Goal: Task Accomplishment & Management: Complete application form

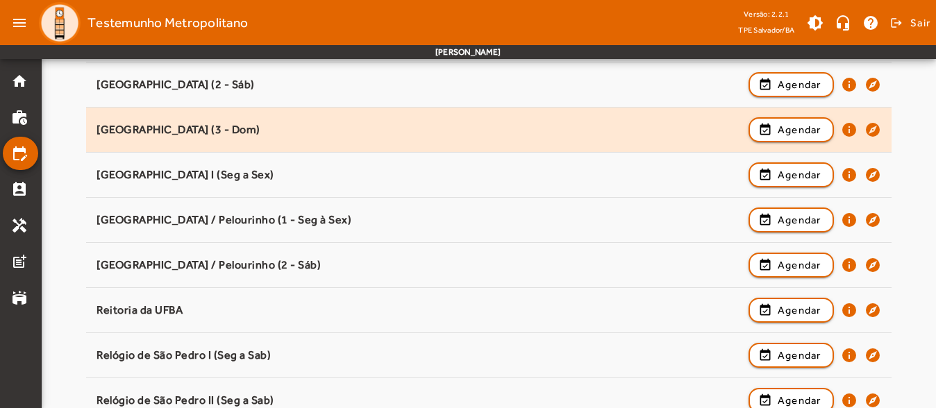
scroll to position [1186, 0]
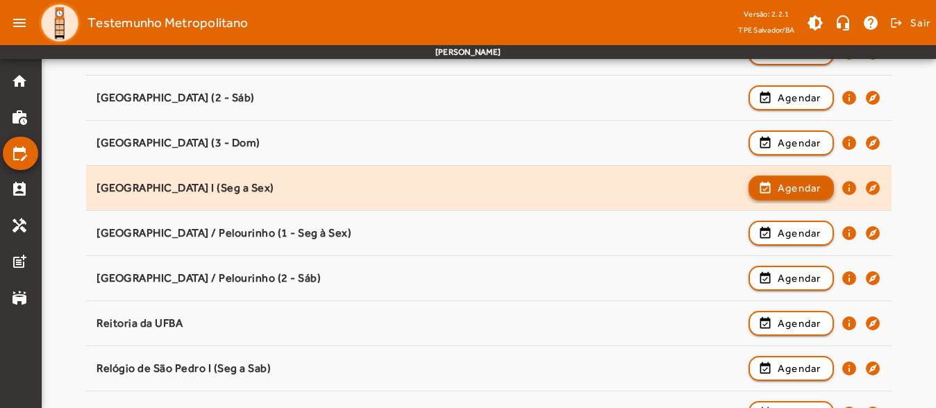
click at [781, 195] on span "Agendar" at bounding box center [800, 188] width 44 height 17
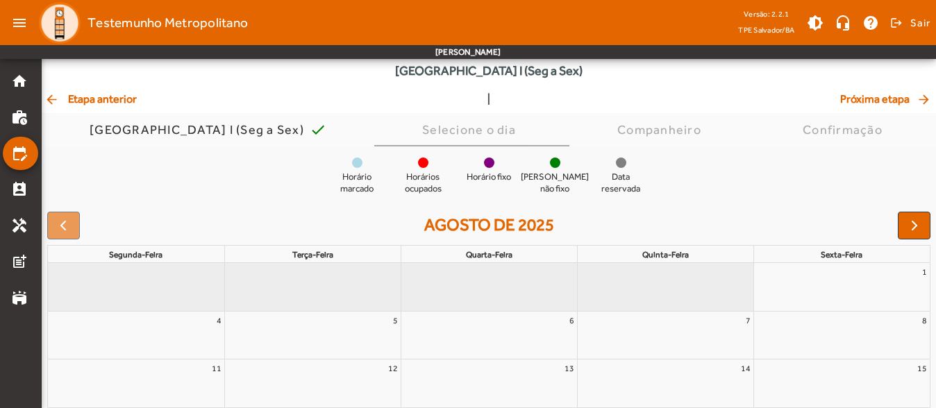
scroll to position [207, 0]
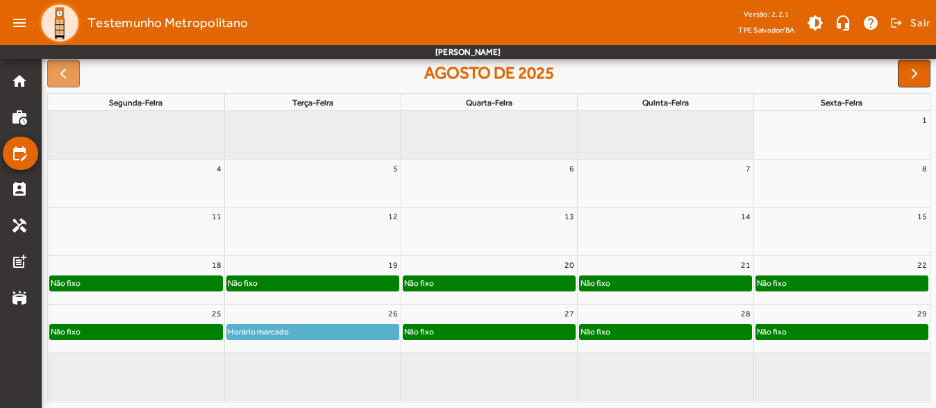
click at [933, 74] on full-calendar "agosto de 2025 segunda-feira terça-feira quarta-feira quinta-feira sexta-feira …" at bounding box center [489, 231] width 895 height 354
click at [924, 74] on button "button" at bounding box center [914, 74] width 33 height 28
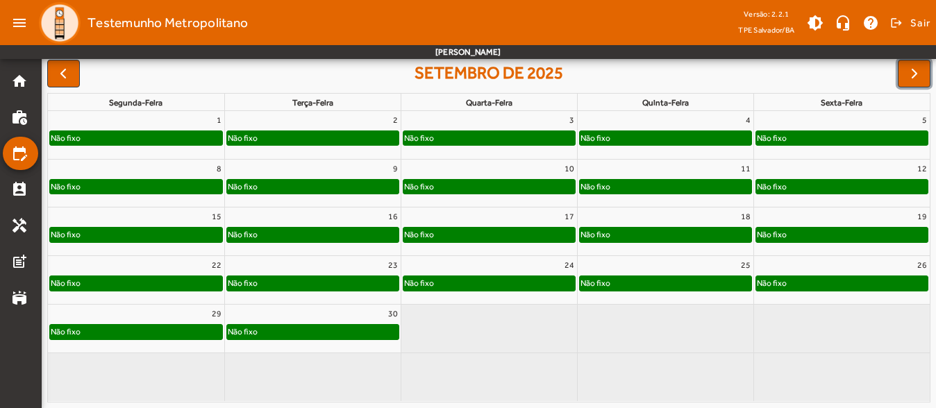
click at [480, 167] on div "10" at bounding box center [489, 169] width 176 height 18
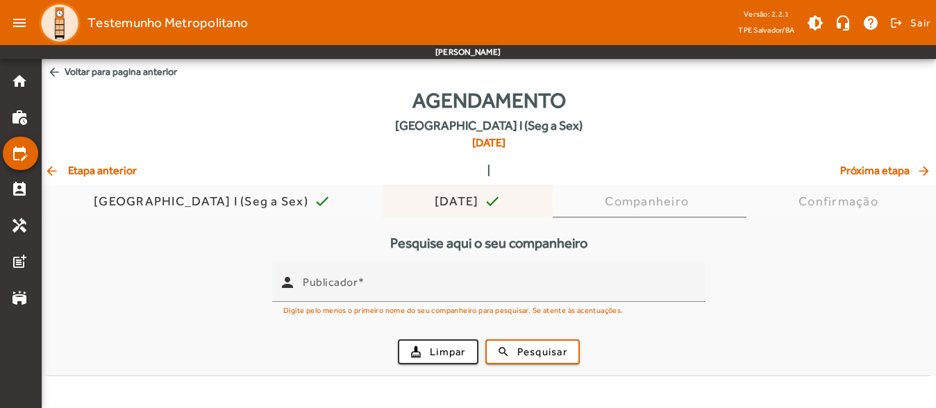
scroll to position [0, 0]
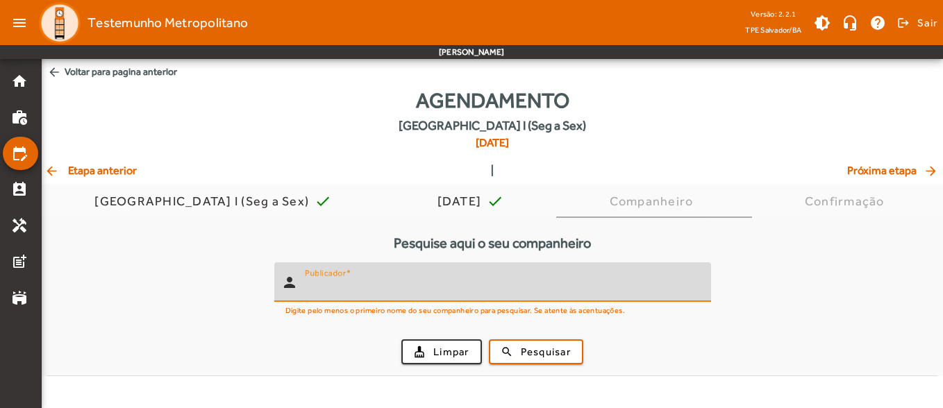
click at [376, 288] on input "Publicador" at bounding box center [502, 288] width 395 height 17
type input "*******"
click at [514, 340] on span "submit" at bounding box center [536, 351] width 92 height 33
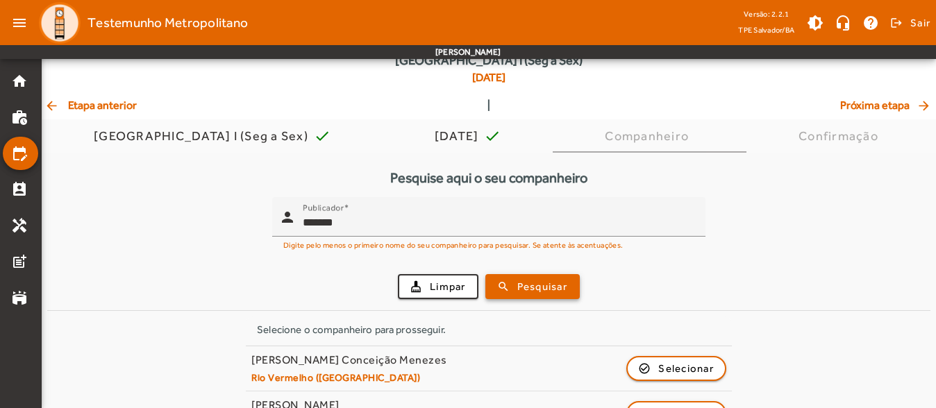
scroll to position [149, 0]
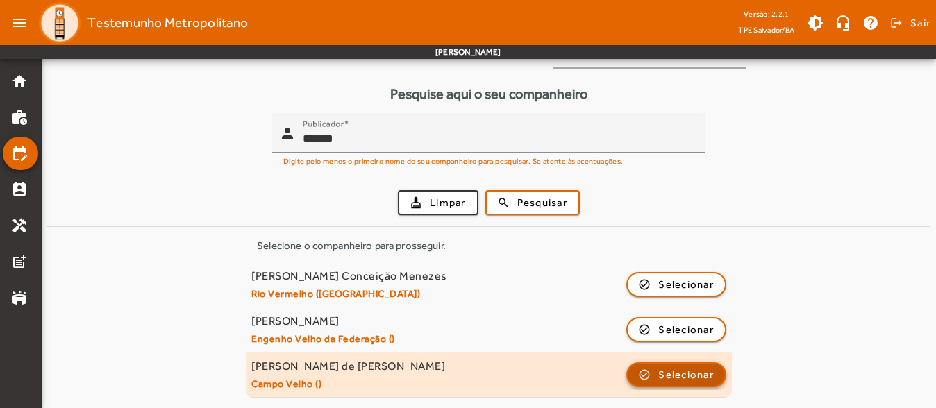
click at [662, 385] on span "button" at bounding box center [676, 374] width 97 height 33
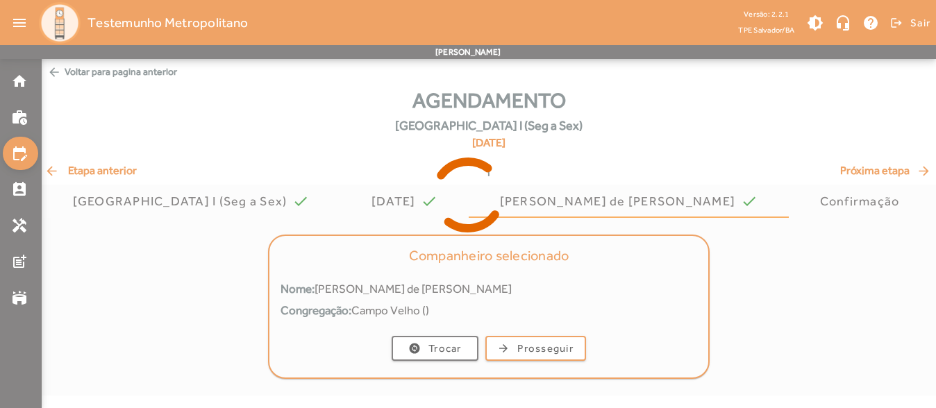
scroll to position [0, 0]
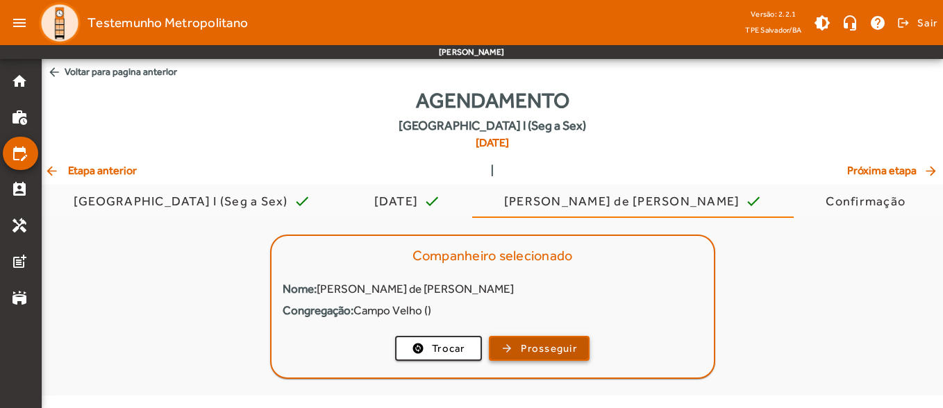
click at [543, 353] on button "arrow_forward Prosseguir" at bounding box center [539, 348] width 101 height 25
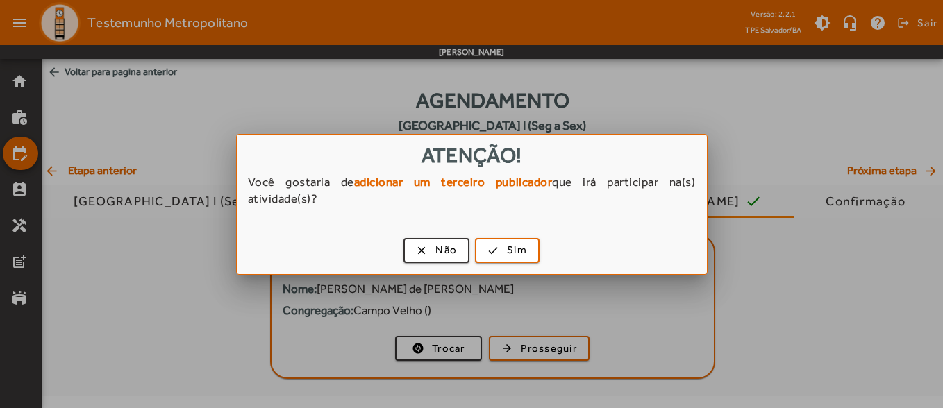
click at [445, 236] on div "clear Não check Sim" at bounding box center [472, 253] width 470 height 42
click at [443, 243] on span "Não" at bounding box center [447, 250] width 22 height 16
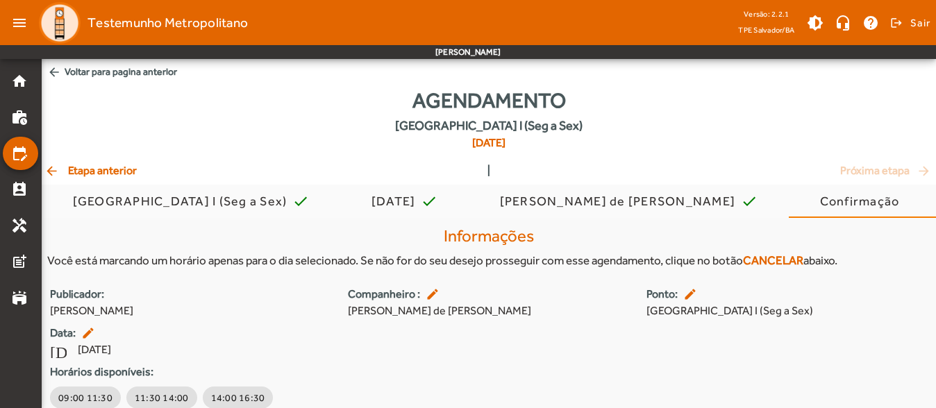
scroll to position [56, 0]
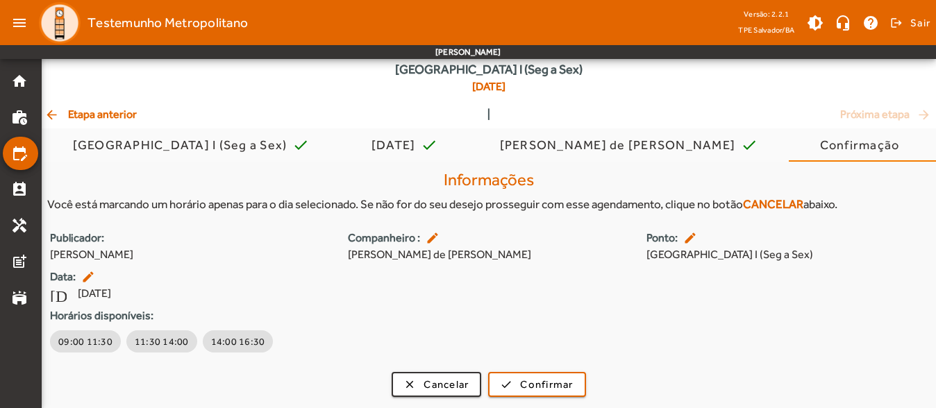
click at [170, 188] on div "Informações Você está marcando um horário apenas para o dia selecionado. Se não…" at bounding box center [489, 192] width 895 height 54
click at [92, 115] on span "arrow_back Etapa anterior" at bounding box center [90, 114] width 92 height 17
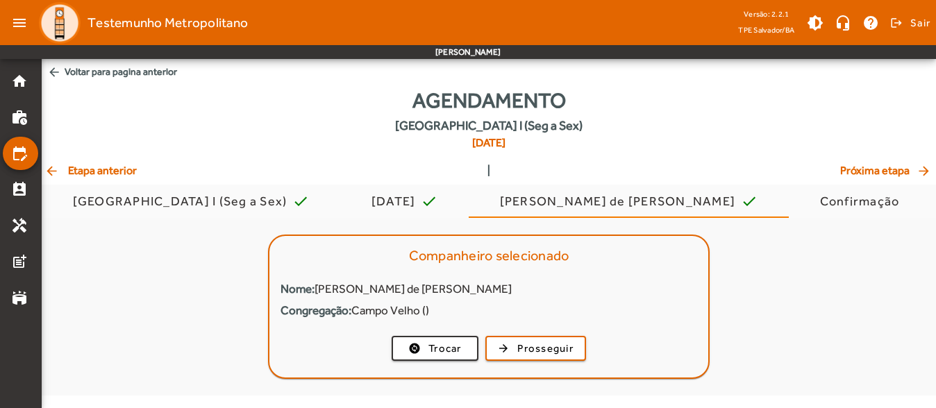
scroll to position [0, 0]
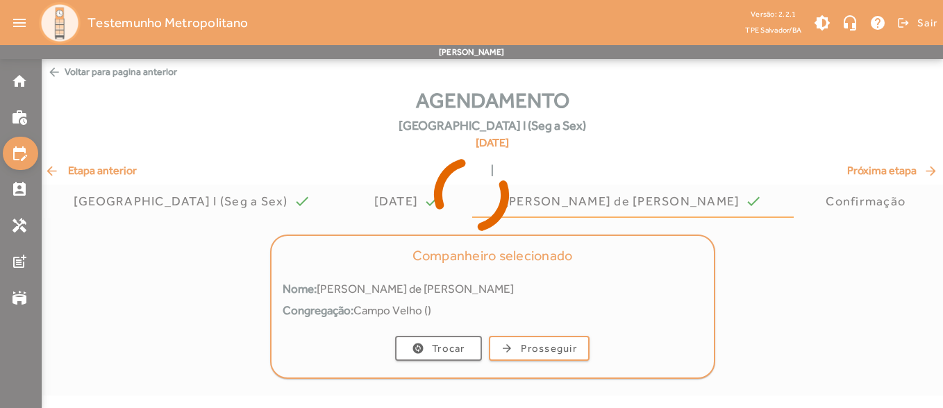
click at [19, 73] on div at bounding box center [471, 204] width 943 height 408
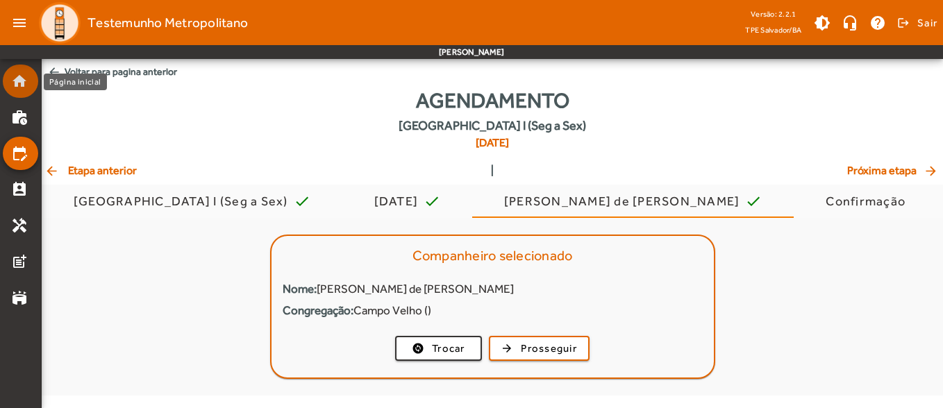
click at [23, 88] on mat-icon "home" at bounding box center [19, 81] width 17 height 17
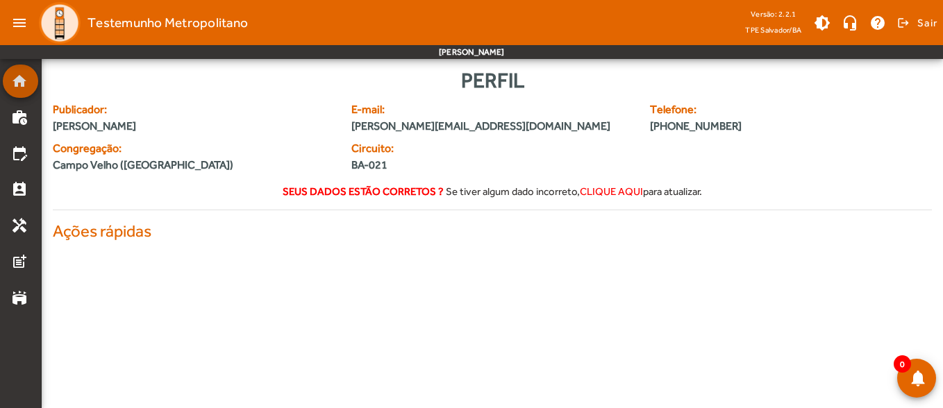
click at [23, 88] on mat-icon "home" at bounding box center [19, 81] width 17 height 17
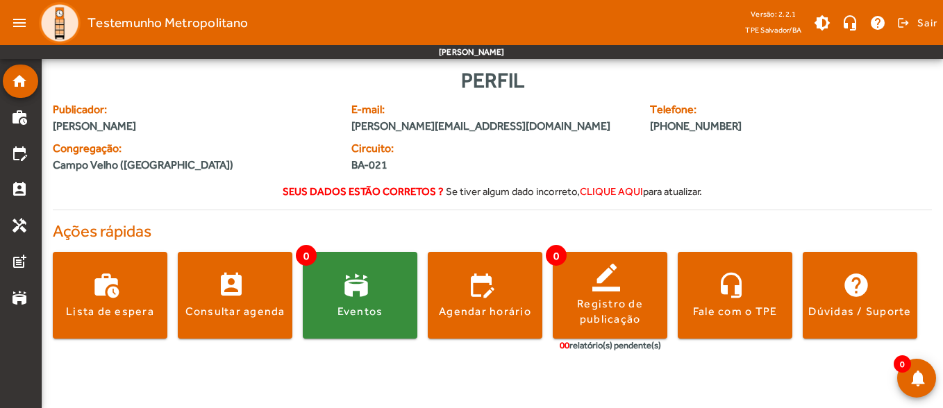
drag, startPoint x: 516, startPoint y: 130, endPoint x: 565, endPoint y: 117, distance: 50.4
click at [516, 130] on span "[PERSON_NAME][EMAIL_ADDRESS][DOMAIN_NAME]" at bounding box center [492, 126] width 282 height 17
click at [164, 360] on div "work_history Lista de espera perm_contact_calendar Consultar agenda 0 stadium E…" at bounding box center [492, 305] width 879 height 128
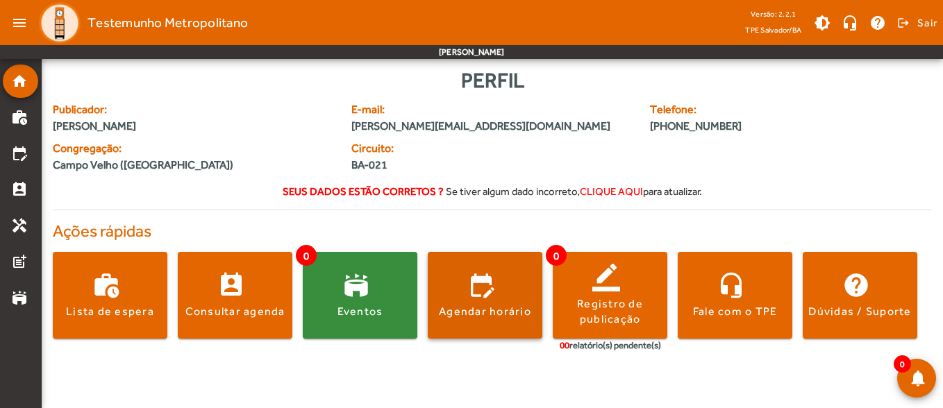
click at [495, 276] on span at bounding box center [485, 295] width 115 height 87
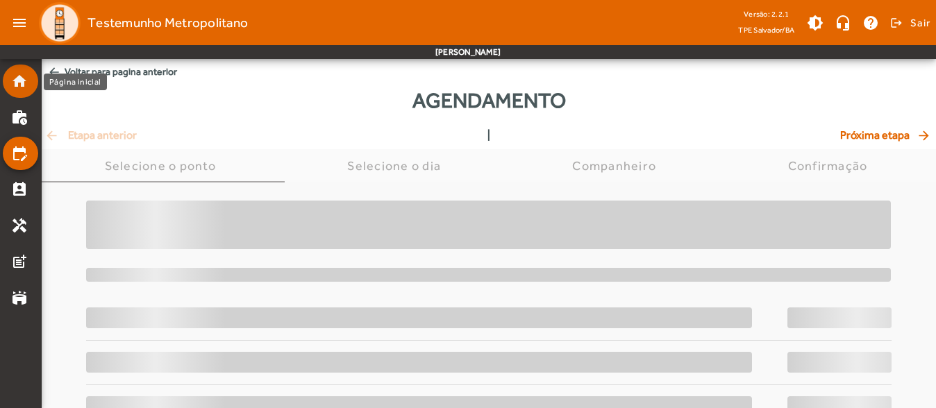
click at [13, 74] on mat-icon "home" at bounding box center [19, 81] width 17 height 17
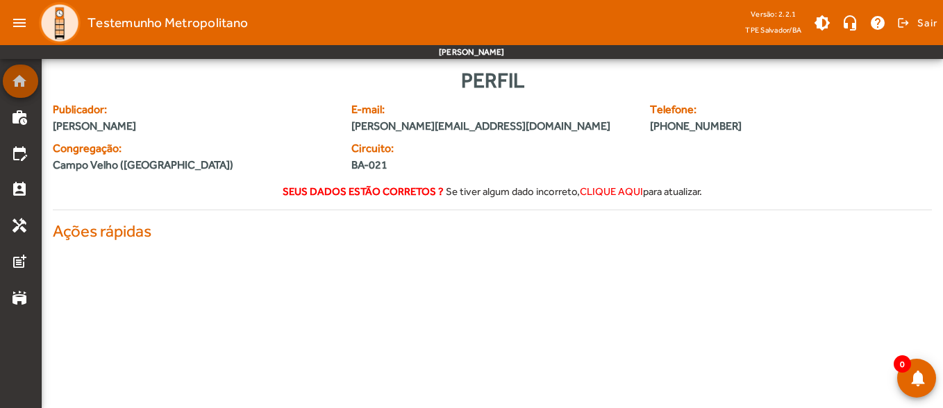
click at [13, 74] on mat-icon "home" at bounding box center [19, 81] width 17 height 17
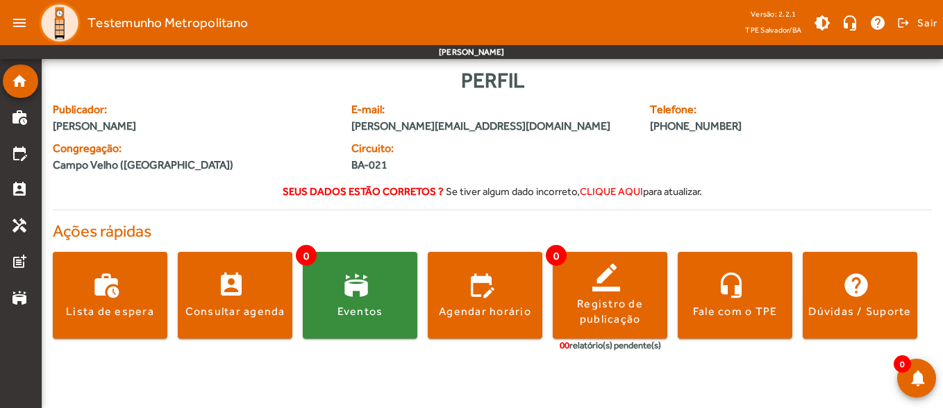
click at [453, 240] on h4 "Ações rápidas" at bounding box center [492, 232] width 879 height 20
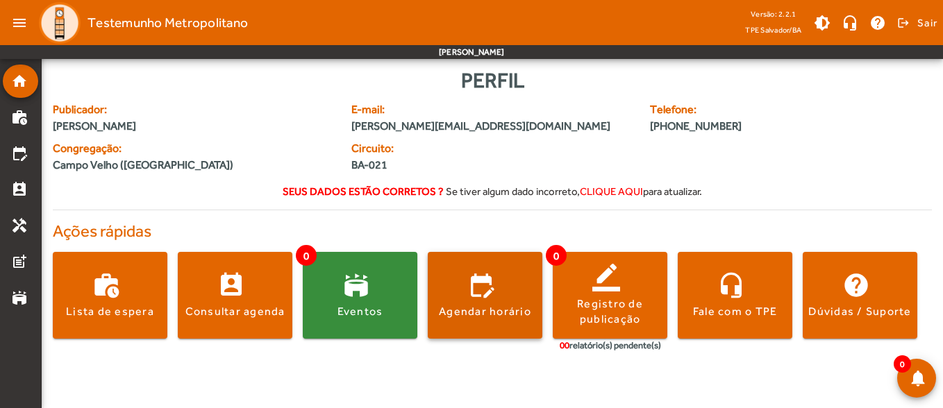
click at [517, 295] on span at bounding box center [485, 295] width 115 height 33
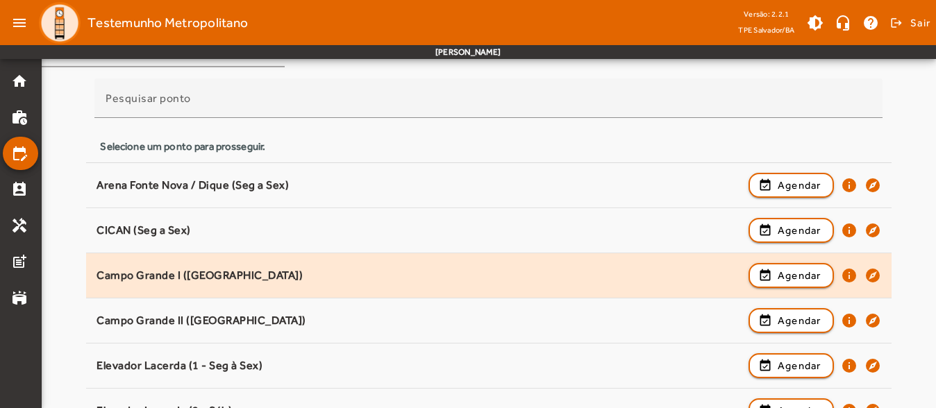
scroll to position [139, 0]
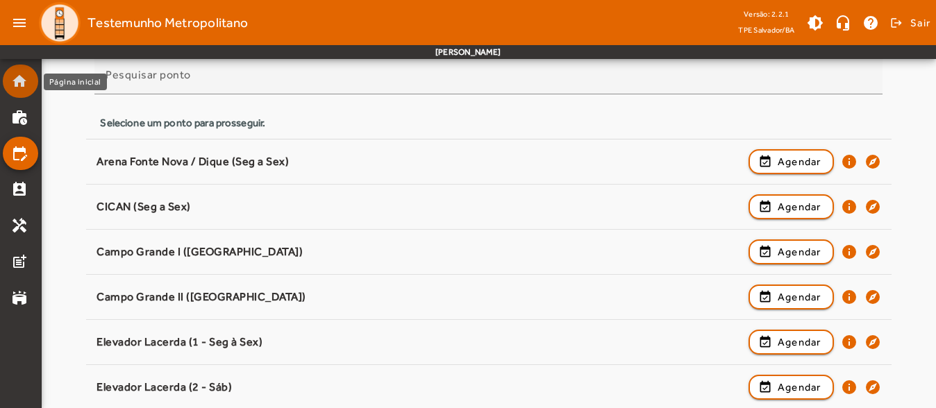
click at [12, 86] on mat-icon "home" at bounding box center [19, 81] width 17 height 17
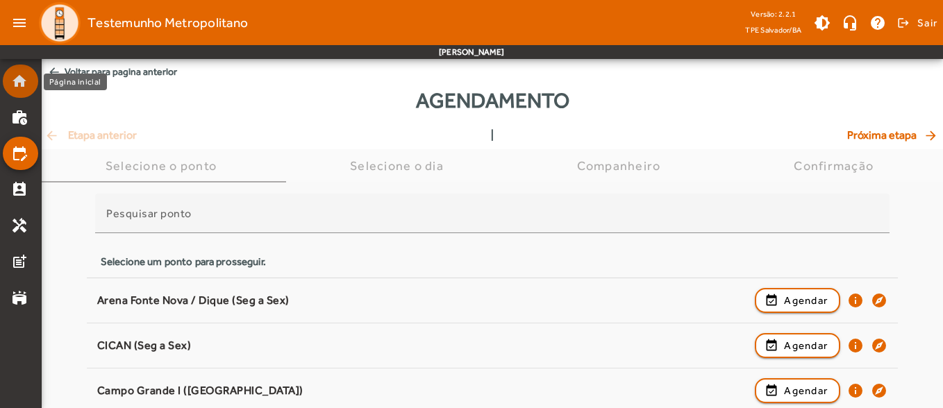
click at [12, 86] on mat-icon "home" at bounding box center [19, 81] width 17 height 17
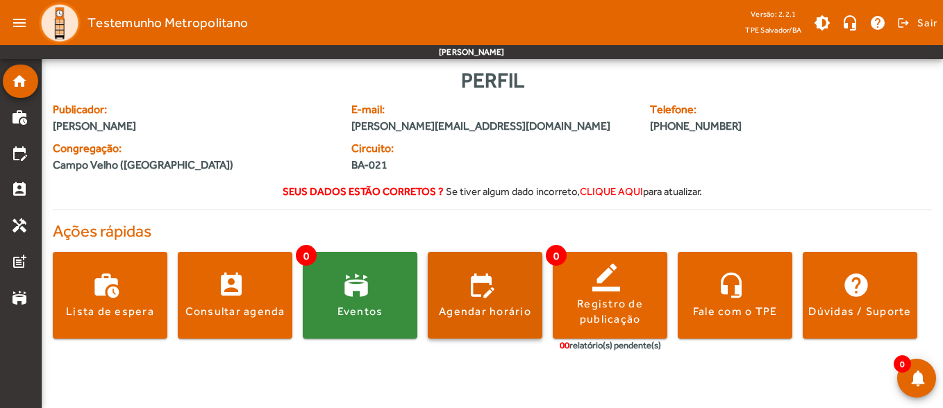
click at [522, 271] on span at bounding box center [485, 295] width 115 height 87
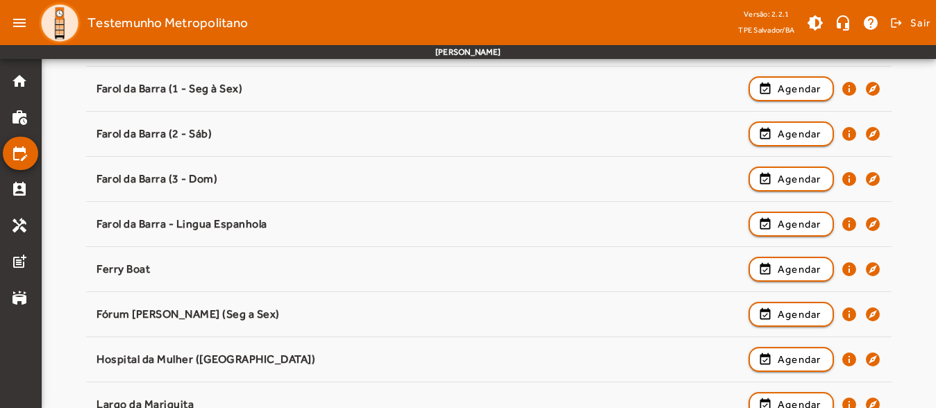
scroll to position [456, 0]
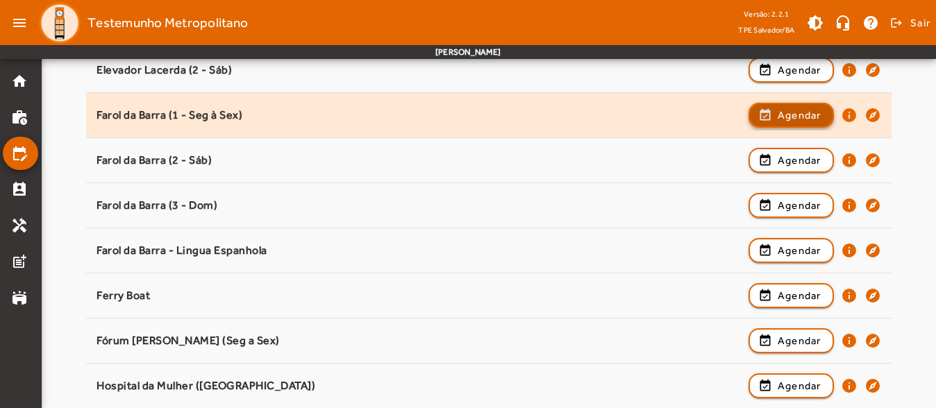
click at [790, 111] on span "Agendar" at bounding box center [800, 115] width 44 height 17
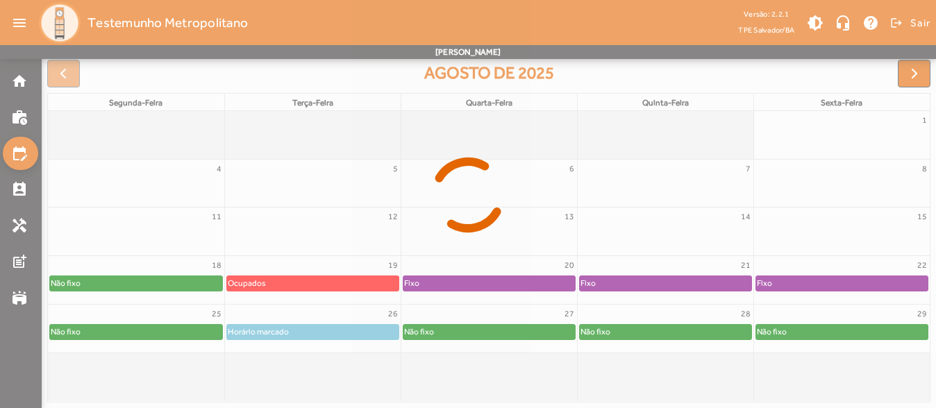
scroll to position [207, 0]
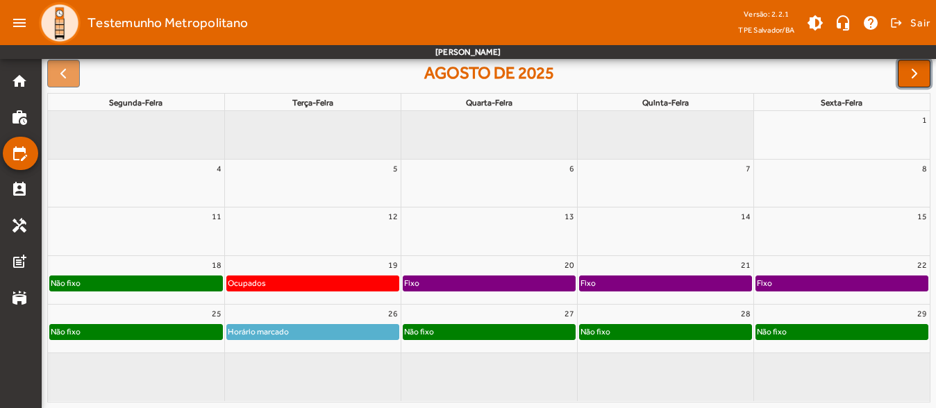
click at [913, 78] on span "button" at bounding box center [914, 73] width 17 height 17
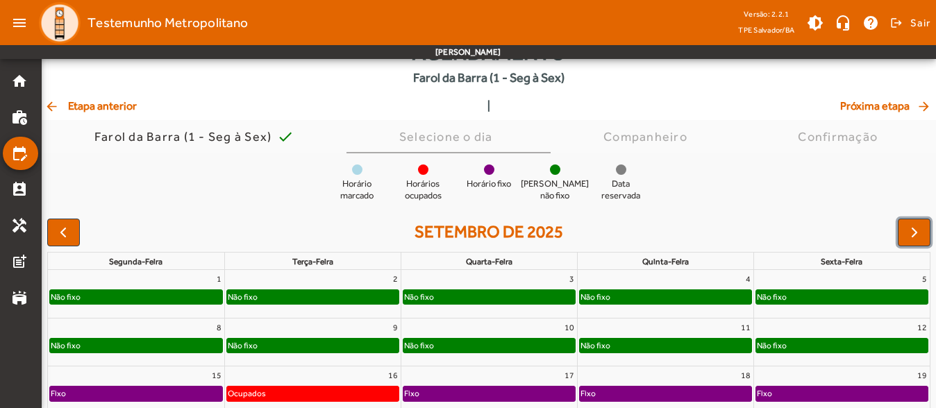
scroll to position [0, 0]
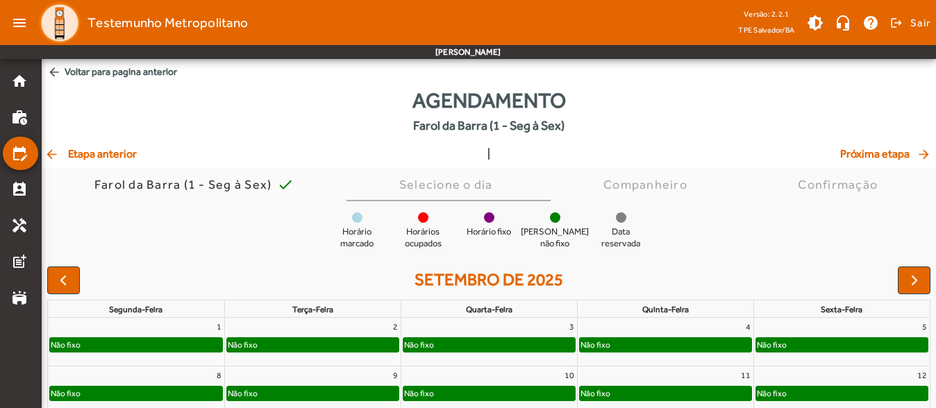
click at [113, 150] on span "arrow_back Etapa anterior" at bounding box center [90, 154] width 92 height 17
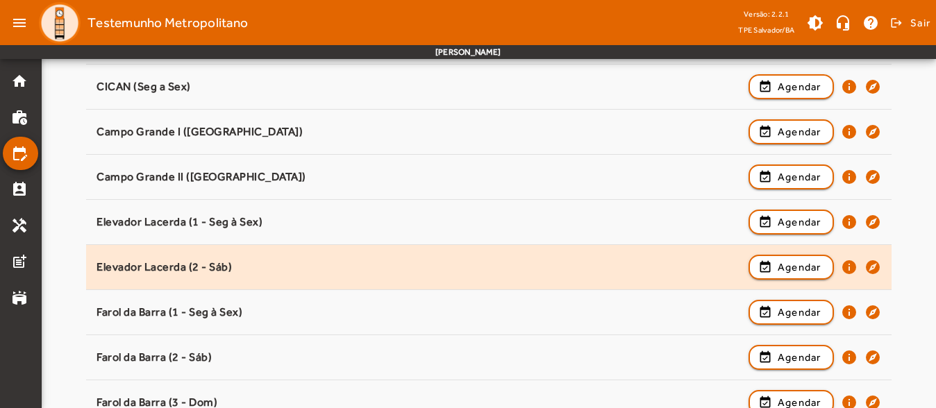
scroll to position [347, 0]
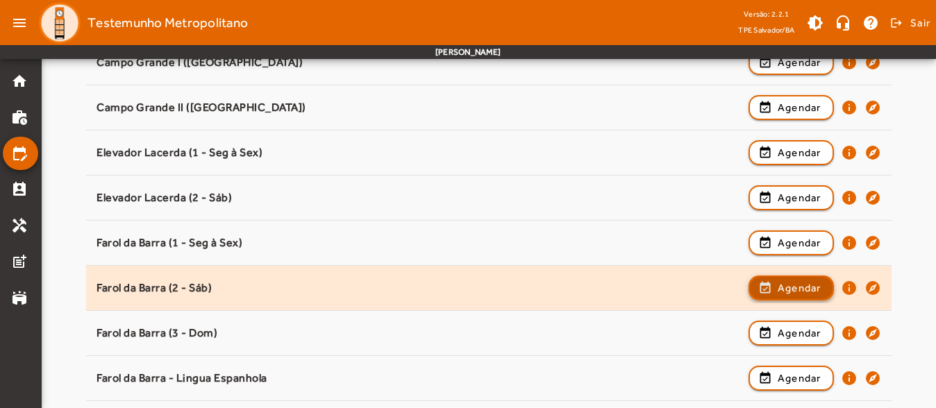
click at [780, 297] on span "button" at bounding box center [791, 288] width 83 height 33
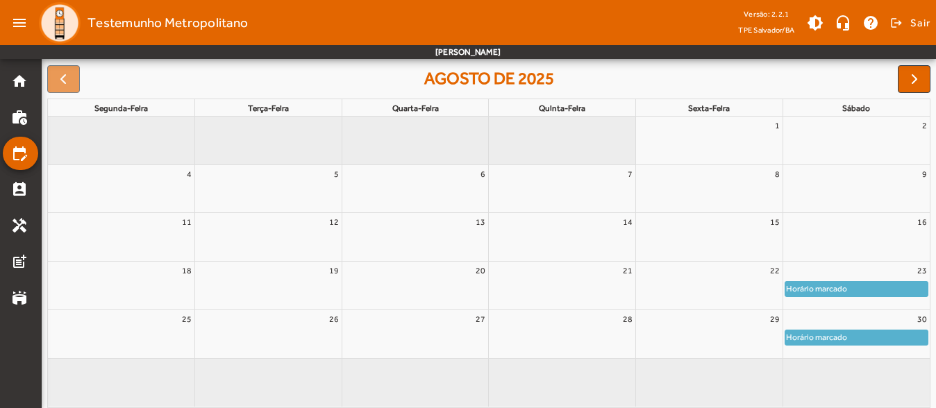
scroll to position [207, 0]
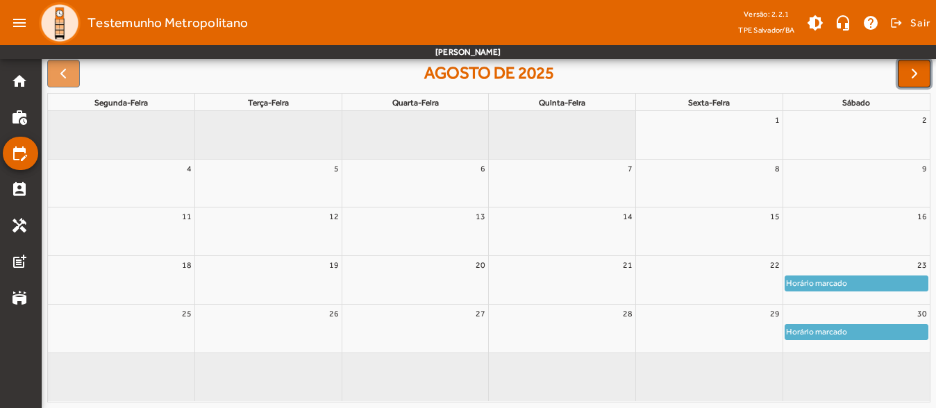
click at [909, 74] on span "button" at bounding box center [914, 73] width 17 height 17
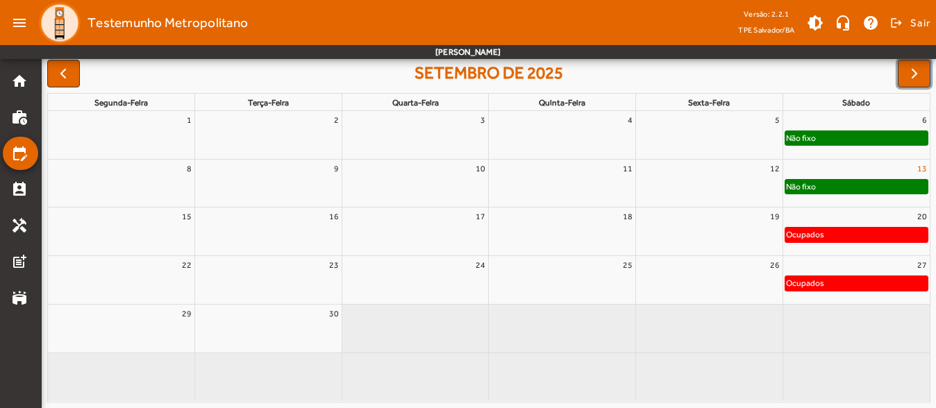
click at [917, 166] on link "13" at bounding box center [922, 169] width 15 height 18
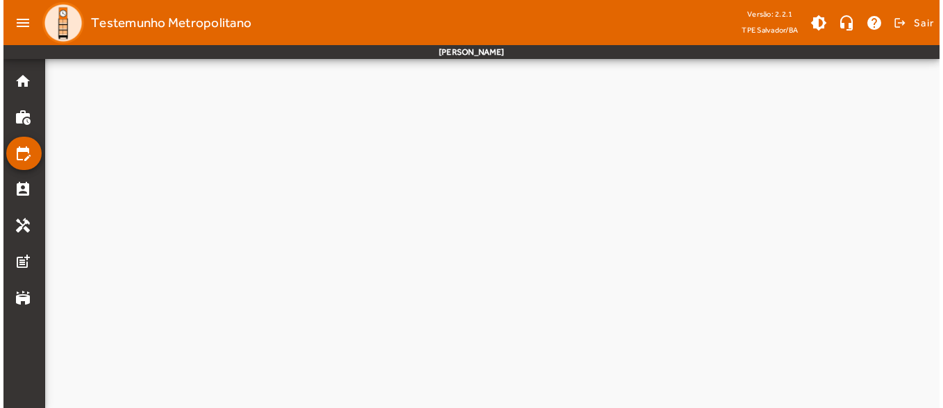
scroll to position [0, 0]
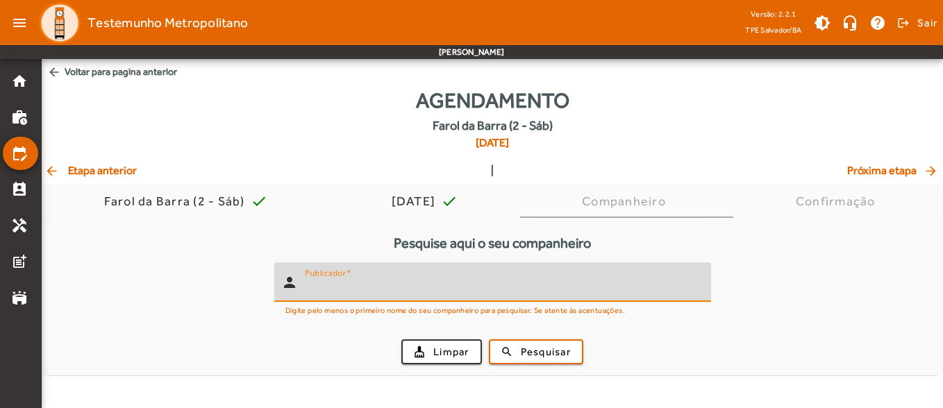
click at [427, 288] on input "Publicador" at bounding box center [502, 288] width 395 height 17
type input "*******"
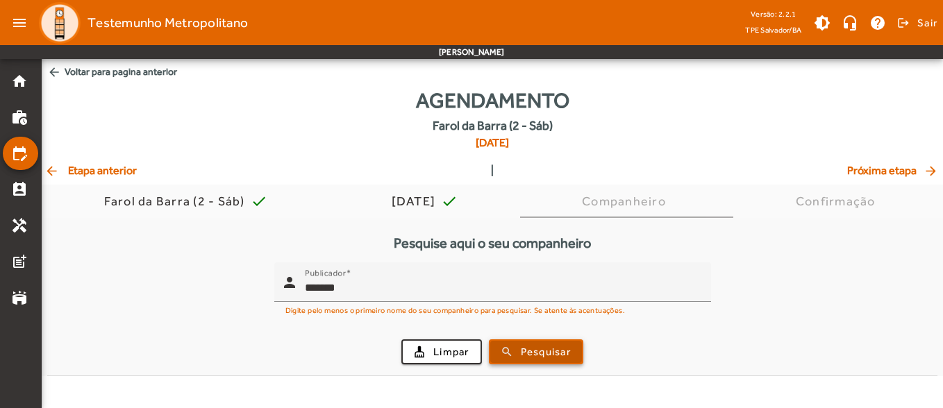
click at [538, 349] on span "Pesquisar" at bounding box center [546, 353] width 50 height 16
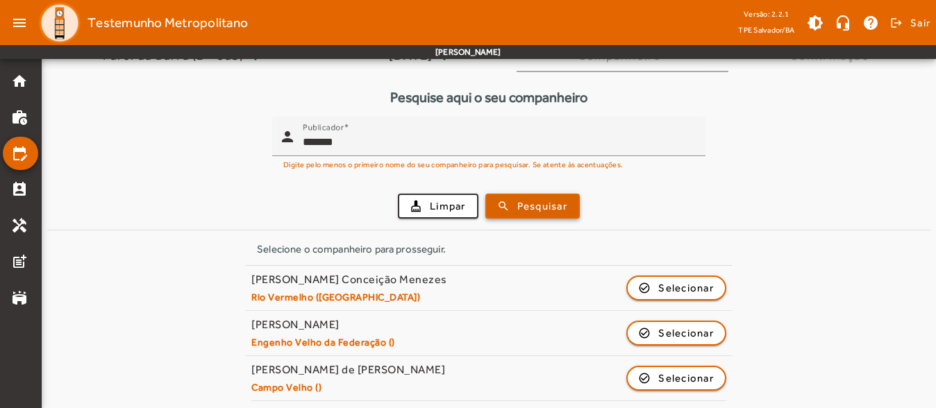
scroll to position [149, 0]
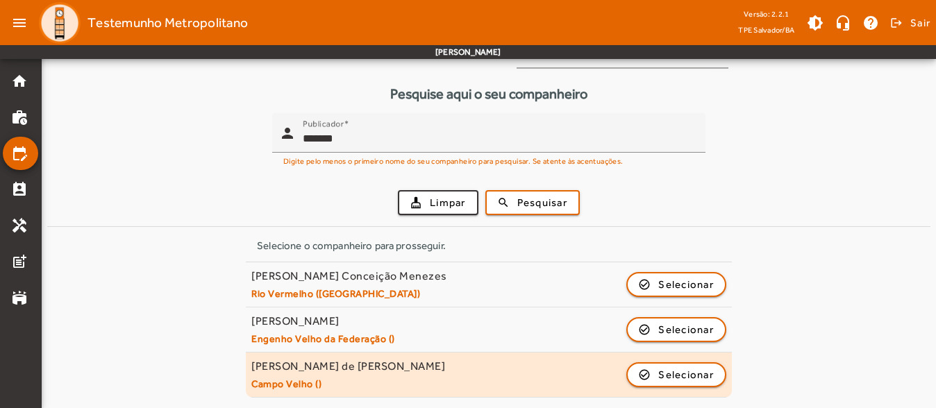
click at [652, 392] on mat-list-item "[PERSON_NAME] de [PERSON_NAME] Velho () check_circle_outline Selecionar" at bounding box center [489, 375] width 486 height 45
click at [655, 377] on span "button" at bounding box center [676, 374] width 97 height 33
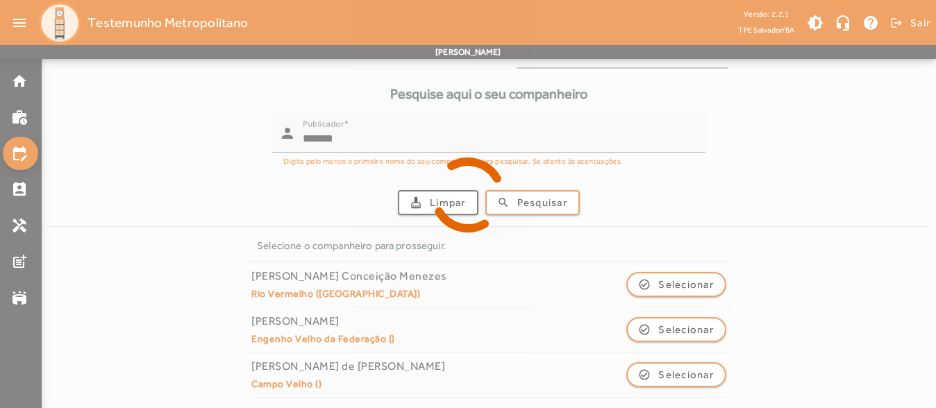
scroll to position [0, 0]
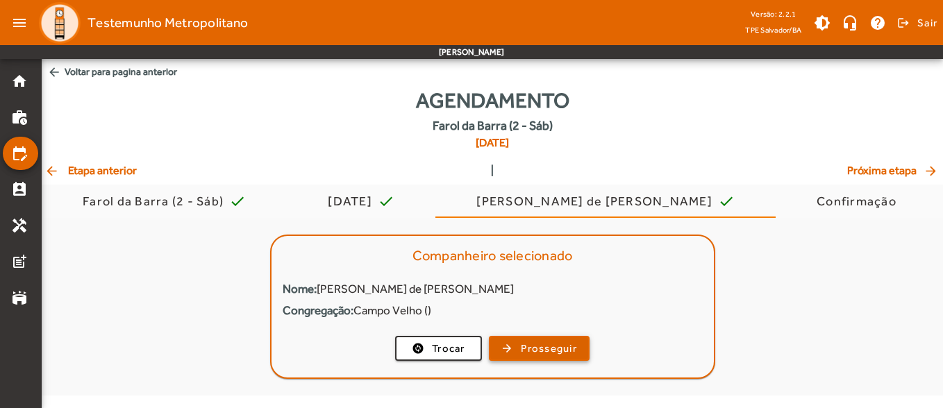
click at [554, 345] on span "Prosseguir" at bounding box center [549, 349] width 56 height 16
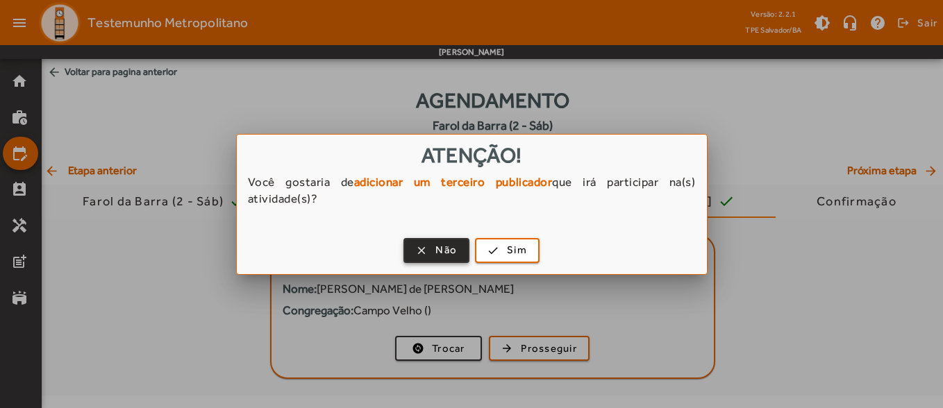
click at [440, 249] on span "Não" at bounding box center [447, 250] width 22 height 16
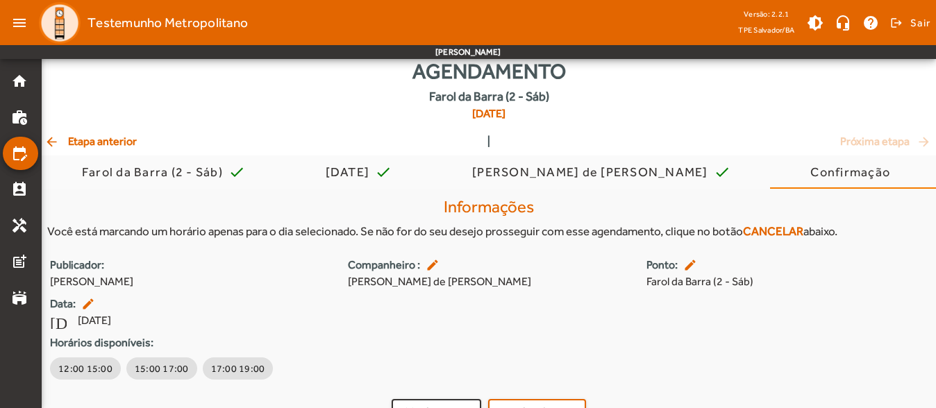
scroll to position [56, 0]
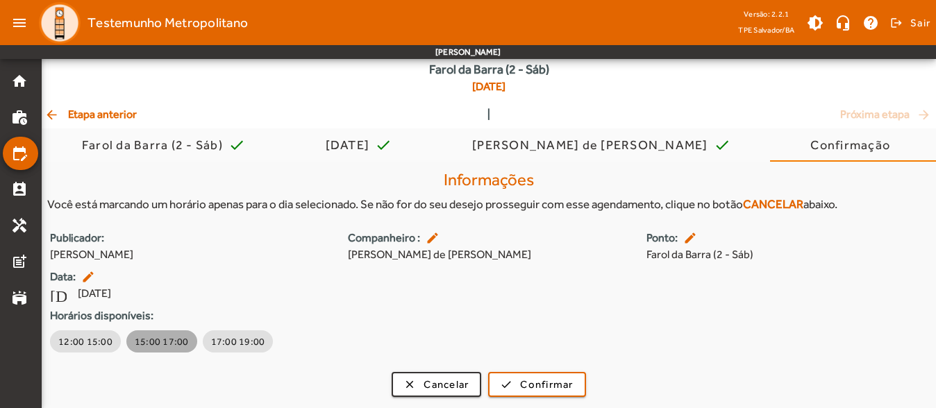
click at [164, 338] on span "15:00 17:00" at bounding box center [162, 342] width 54 height 14
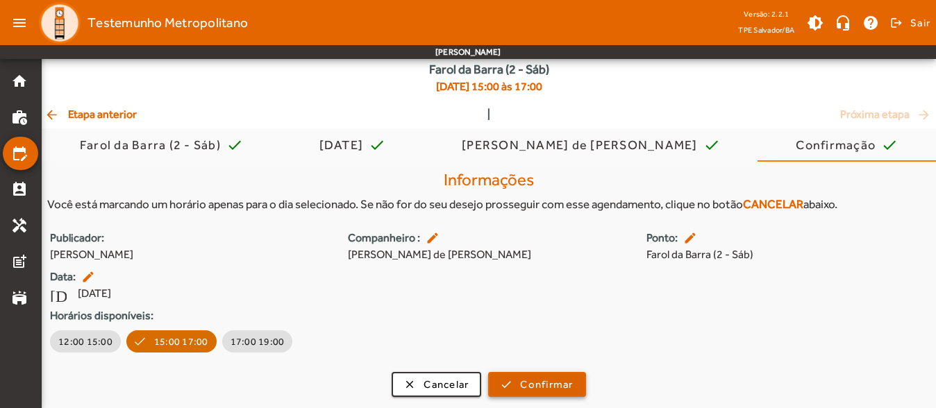
click at [534, 390] on span "Confirmar" at bounding box center [546, 385] width 53 height 16
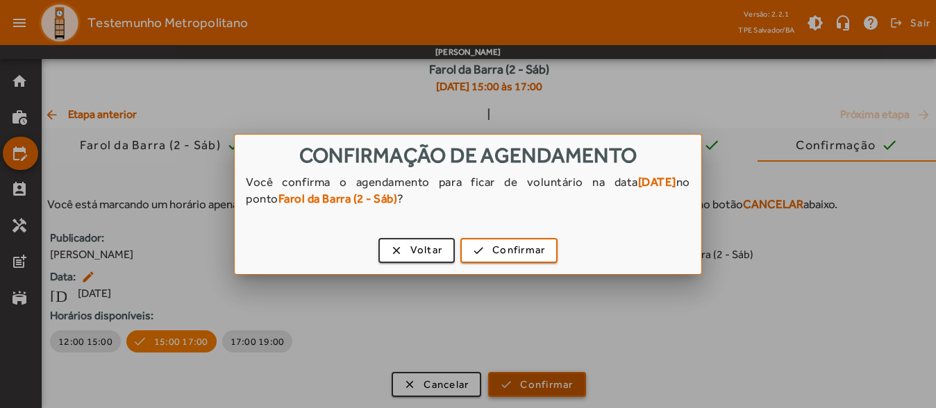
scroll to position [0, 0]
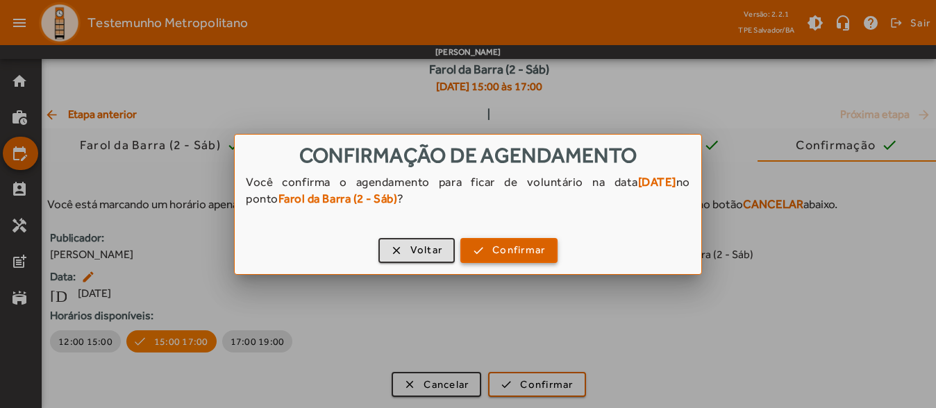
click at [526, 253] on span "Confirmar" at bounding box center [518, 250] width 53 height 16
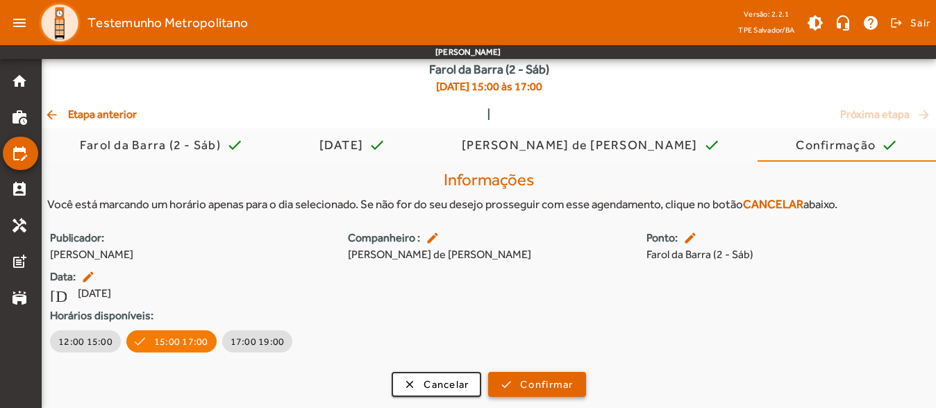
scroll to position [56, 0]
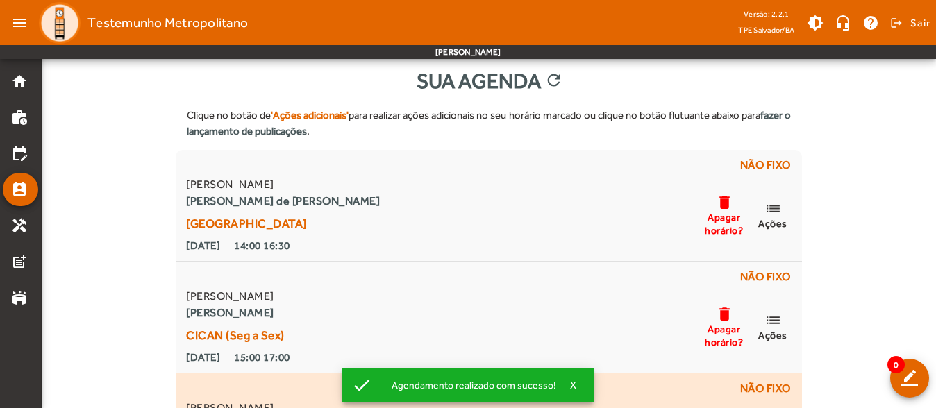
scroll to position [17, 0]
